Goal: Task Accomplishment & Management: Manage account settings

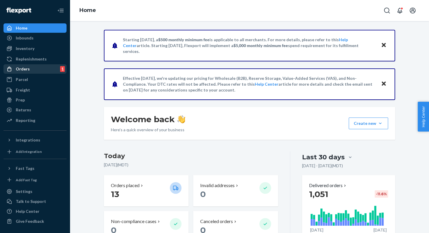
click at [46, 69] on div "Orders 1" at bounding box center [35, 69] width 62 height 8
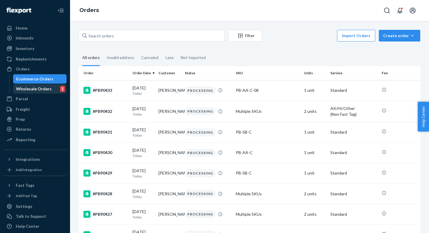
click at [26, 90] on div "Wholesale Orders" at bounding box center [34, 89] width 36 height 6
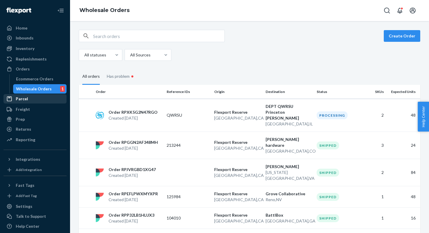
click at [49, 101] on div "Parcel" at bounding box center [35, 99] width 62 height 8
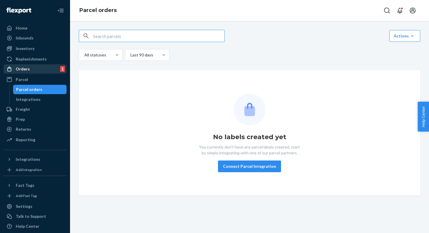
click at [44, 71] on div "Orders 1" at bounding box center [35, 69] width 62 height 8
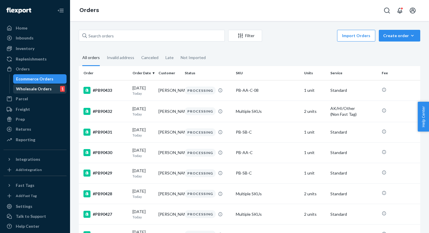
click at [47, 87] on div "Wholesale Orders" at bounding box center [34, 89] width 36 height 6
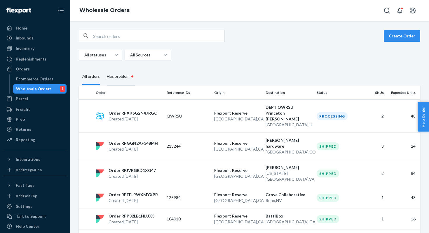
click at [129, 74] on div "Has problem •" at bounding box center [121, 77] width 28 height 18
click at [103, 68] on input "Has problem •" at bounding box center [103, 68] width 0 height 0
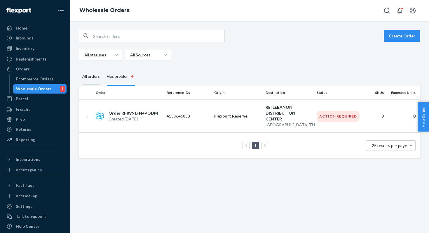
click at [94, 74] on div "All orders" at bounding box center [91, 77] width 18 height 16
click at [79, 69] on input "All orders" at bounding box center [79, 69] width 0 height 0
